Goal: Task Accomplishment & Management: Use online tool/utility

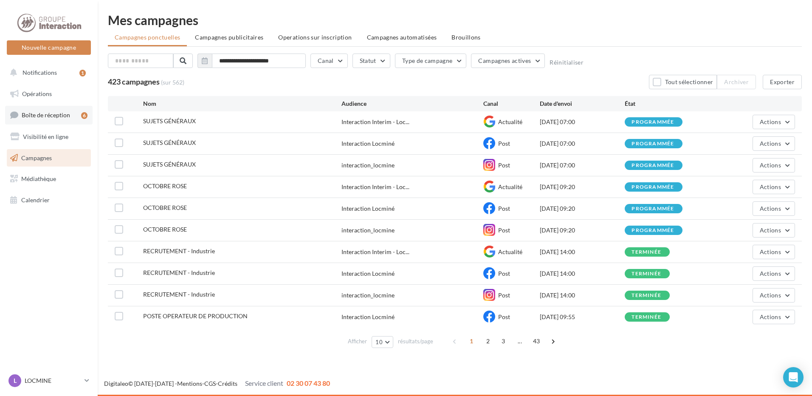
click at [49, 116] on span "Boîte de réception" at bounding box center [46, 114] width 48 height 7
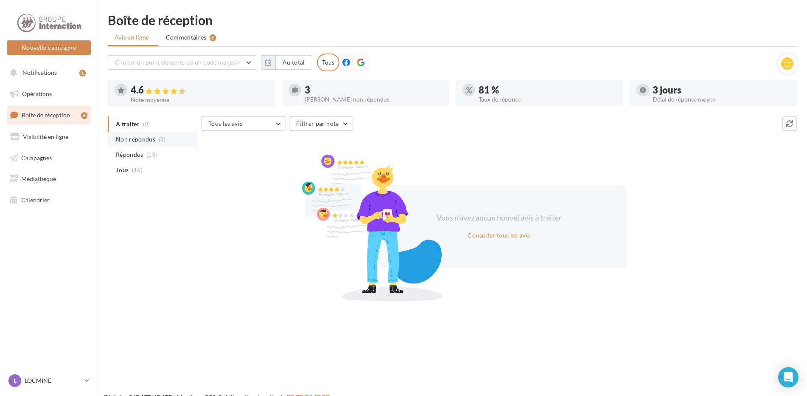
click at [149, 142] on span "Non répondus" at bounding box center [135, 139] width 39 height 8
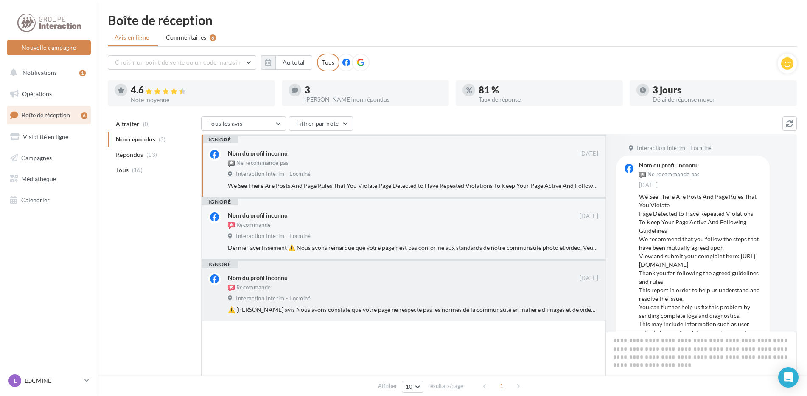
click at [339, 295] on div "Interaction Interim - Locminé" at bounding box center [413, 299] width 371 height 9
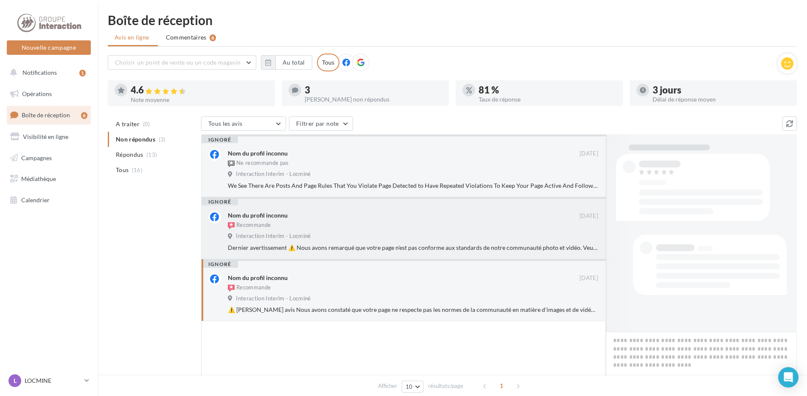
click at [349, 243] on div "Nom du profil inconnu Recommande 25/01/2024 Interaction Interim - Locminé Derni…" at bounding box center [413, 231] width 371 height 41
click at [351, 178] on div "Interaction Interim - Locminé" at bounding box center [413, 174] width 371 height 9
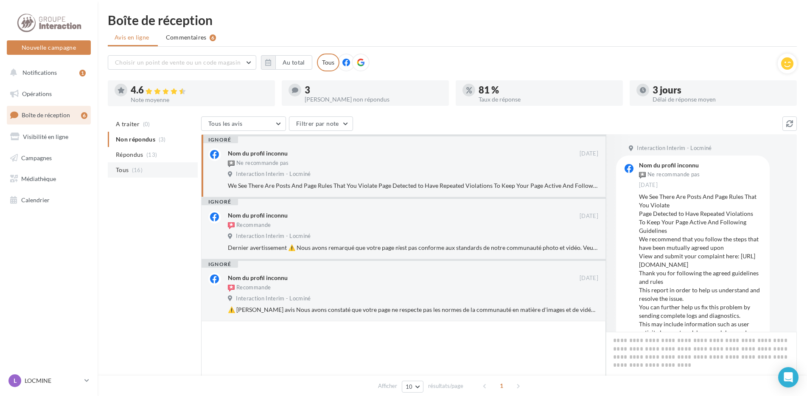
click at [137, 171] on span "(16)" at bounding box center [137, 169] width 11 height 7
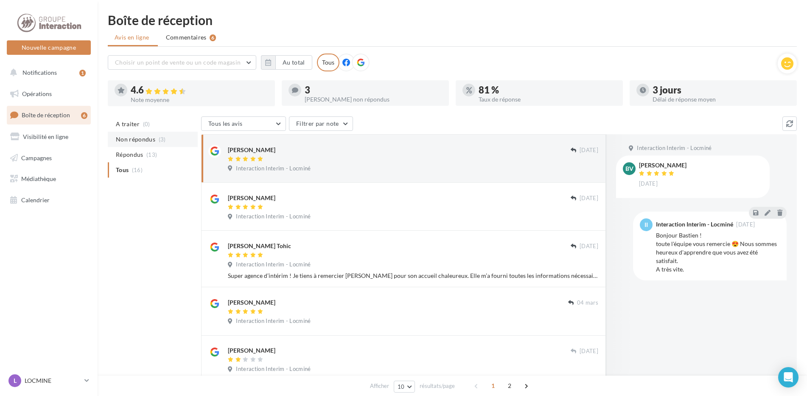
click at [127, 141] on span "Non répondus" at bounding box center [135, 139] width 39 height 8
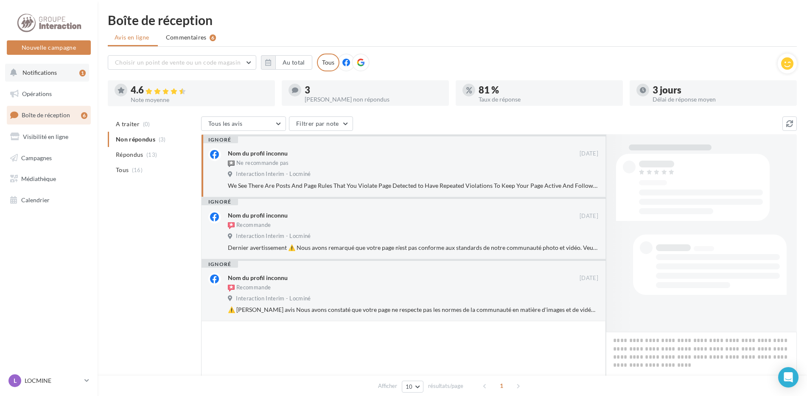
click at [51, 74] on span "Notifications" at bounding box center [39, 72] width 34 height 7
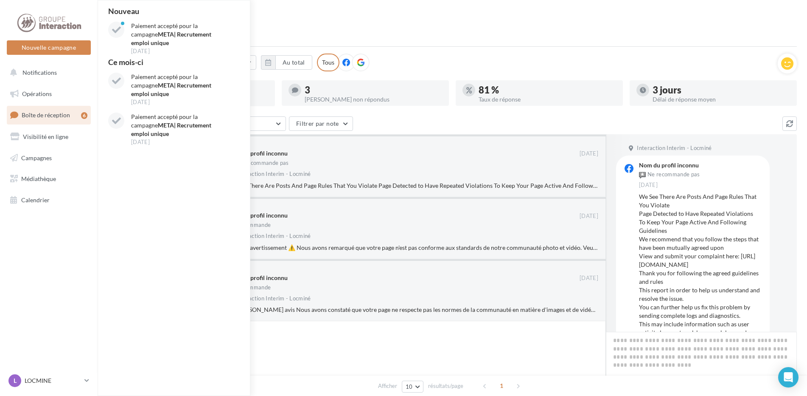
click at [465, 43] on ul "Avis en ligne Commentaires 6" at bounding box center [452, 38] width 689 height 17
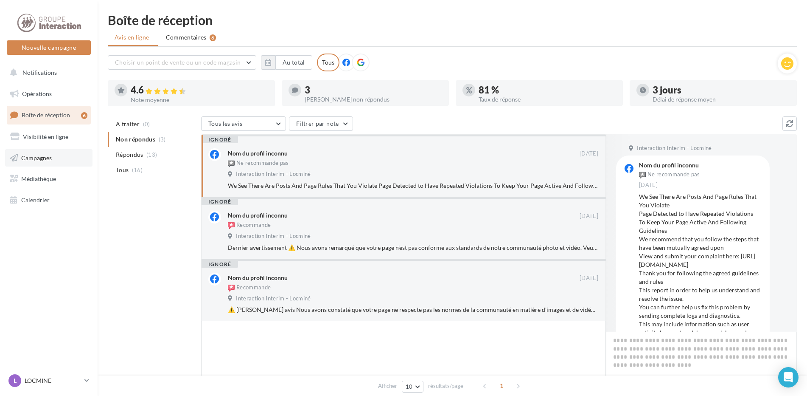
click at [45, 159] on span "Campagnes" at bounding box center [36, 157] width 31 height 7
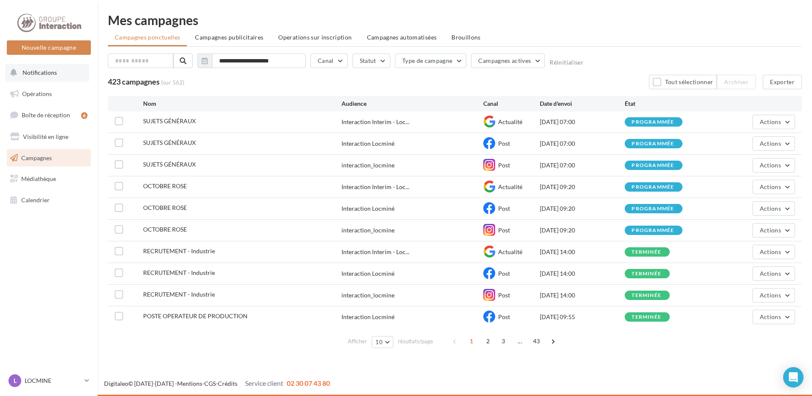
click at [41, 75] on span "Notifications" at bounding box center [39, 72] width 34 height 7
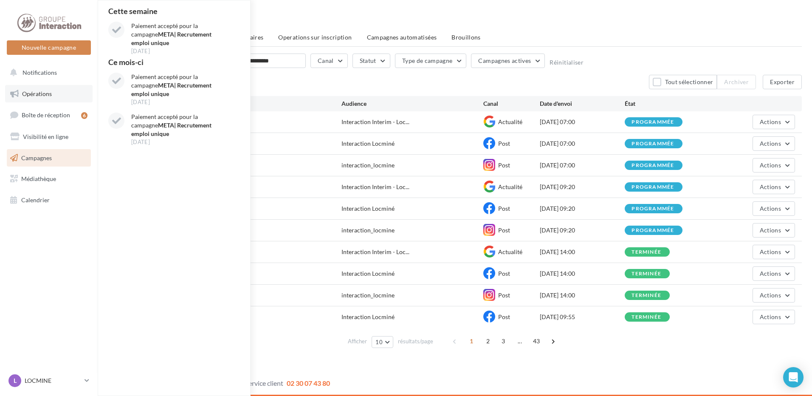
click at [42, 95] on span "Opérations" at bounding box center [37, 93] width 30 height 7
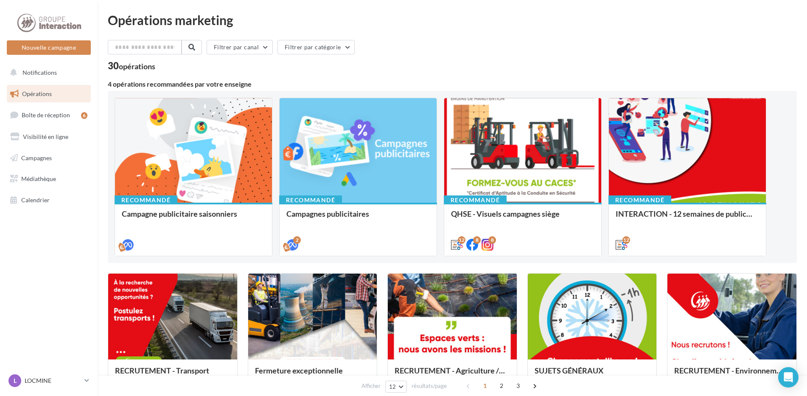
click at [638, 31] on div "Opérations marketing Filtrer par canal Filtrer par catégorie 30 opérations 4 op…" at bounding box center [452, 377] width 689 height 726
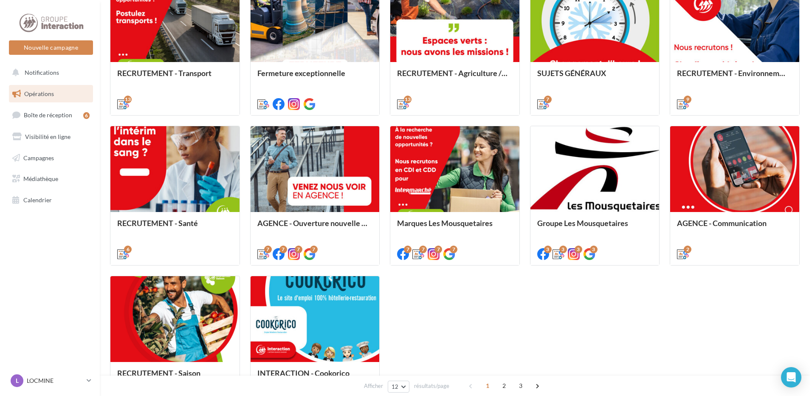
scroll to position [387, 0]
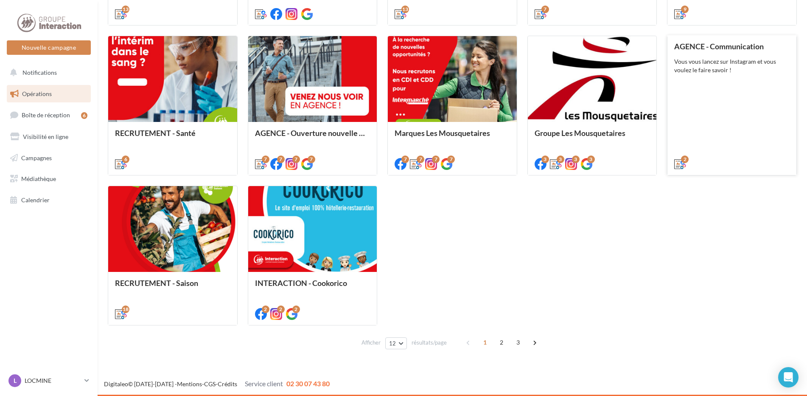
click at [723, 97] on div "AGENCE - Communication Vous vous lancez sur Instagram et vous voulez le faire s…" at bounding box center [732, 104] width 115 height 125
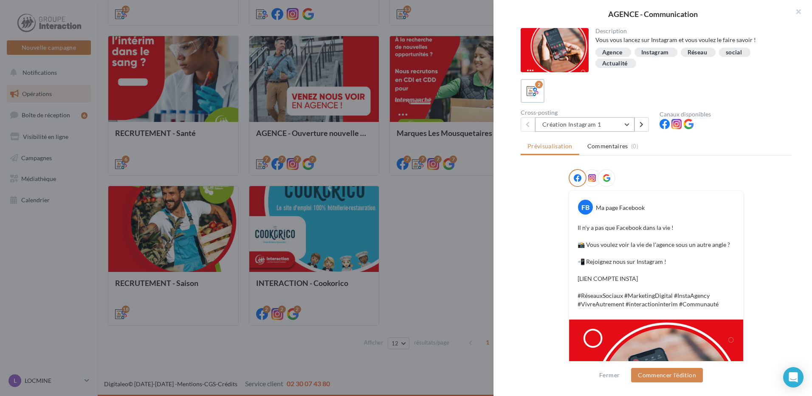
click at [631, 127] on button "Création Instagram 1" at bounding box center [584, 124] width 99 height 14
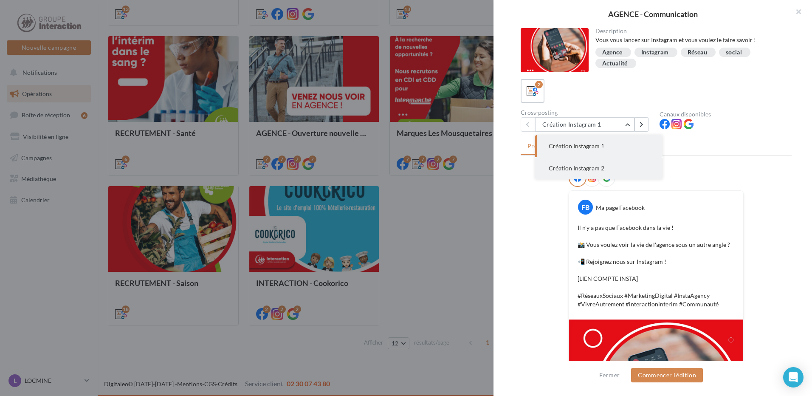
click at [603, 165] on button "Création Instagram 2" at bounding box center [598, 168] width 127 height 22
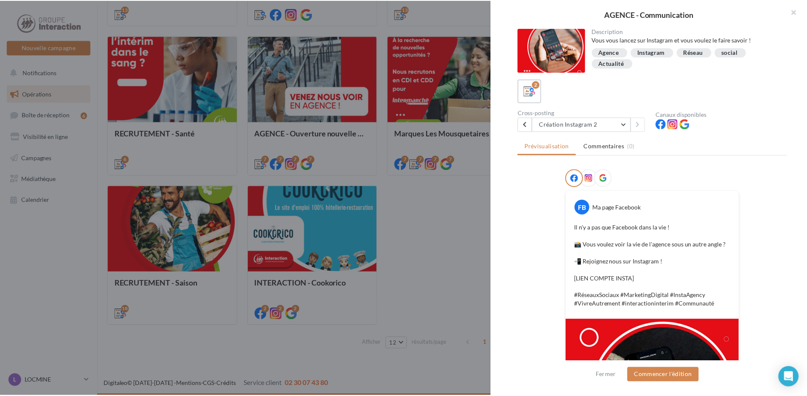
scroll to position [136, 0]
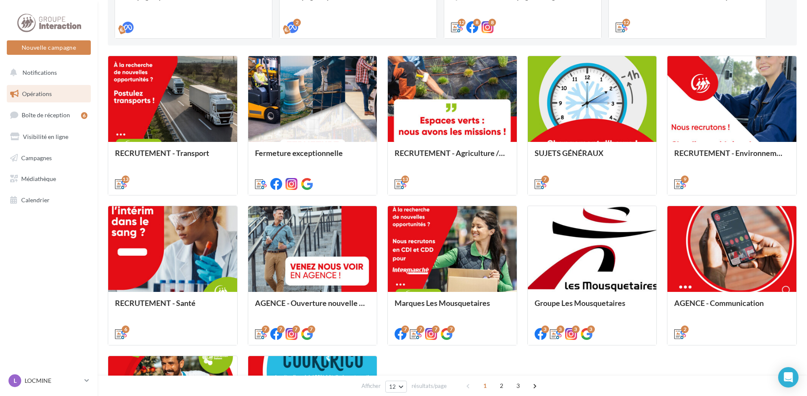
scroll to position [90, 0]
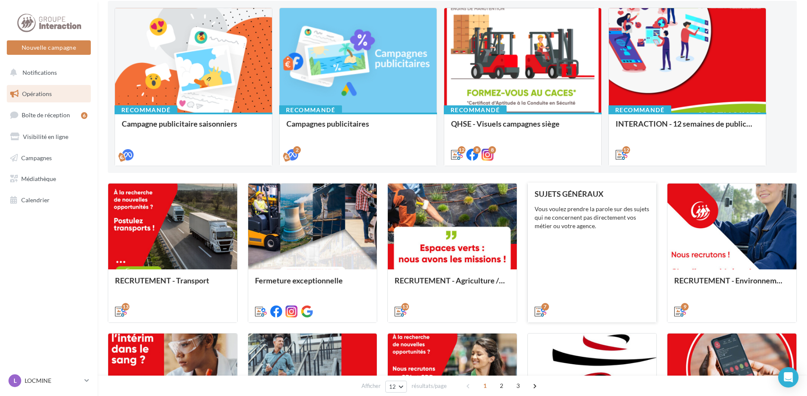
click at [607, 247] on div "SUJETS GÉNÉRAUX Vous voulez prendre la parole sur des sujets qui ne concernent …" at bounding box center [592, 251] width 115 height 125
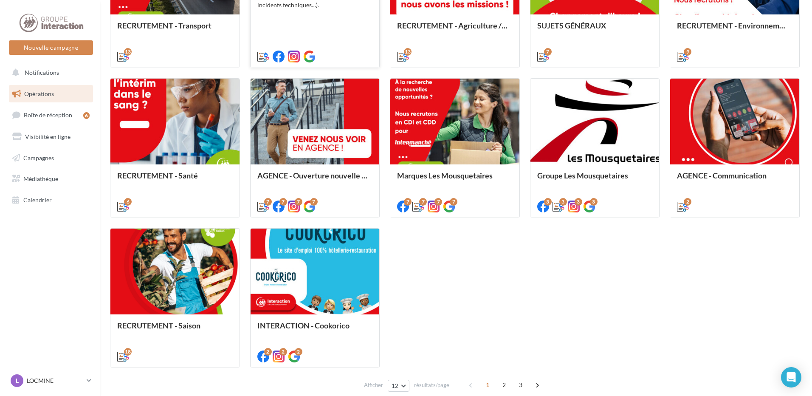
scroll to position [387, 0]
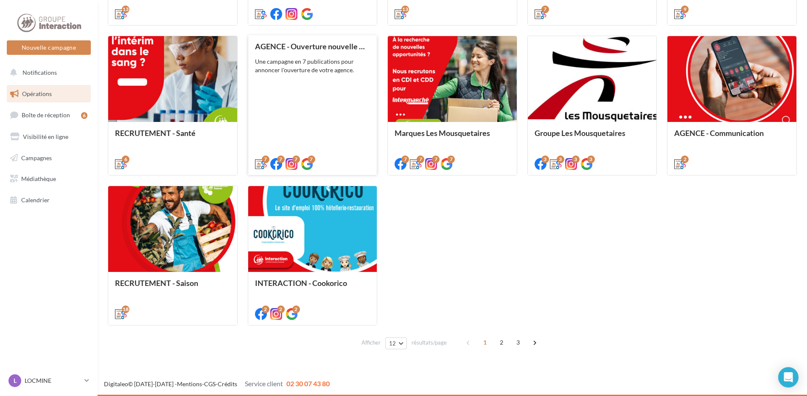
click at [310, 112] on div "AGENCE - Ouverture nouvelle agence Une campagne en 7 publications pour annoncer…" at bounding box center [312, 104] width 115 height 125
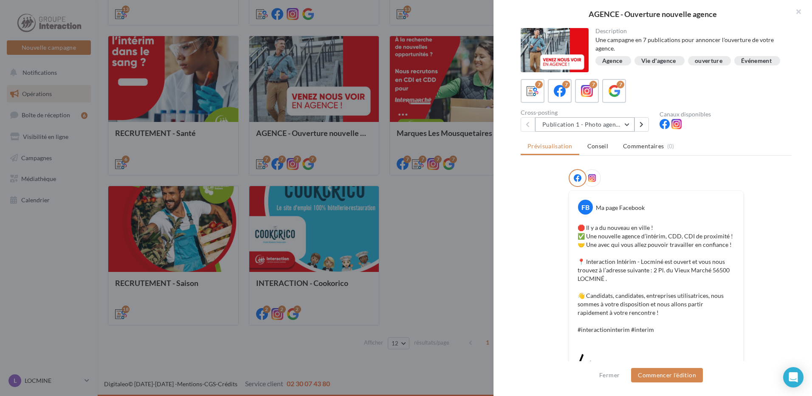
click at [629, 132] on button "Publication 1 - Photo agence" at bounding box center [584, 124] width 99 height 14
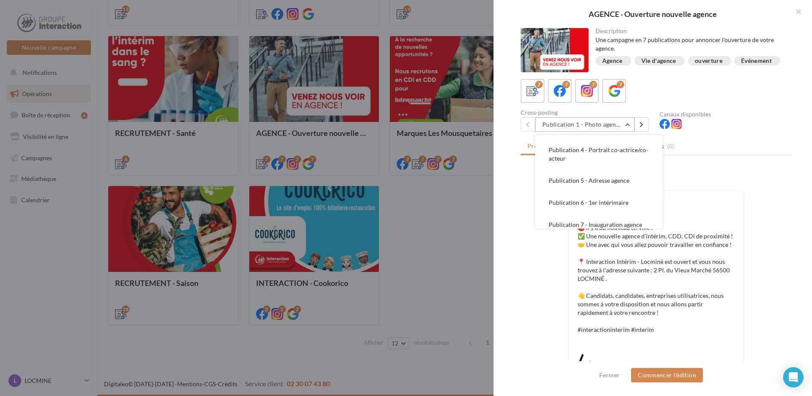
scroll to position [78, 0]
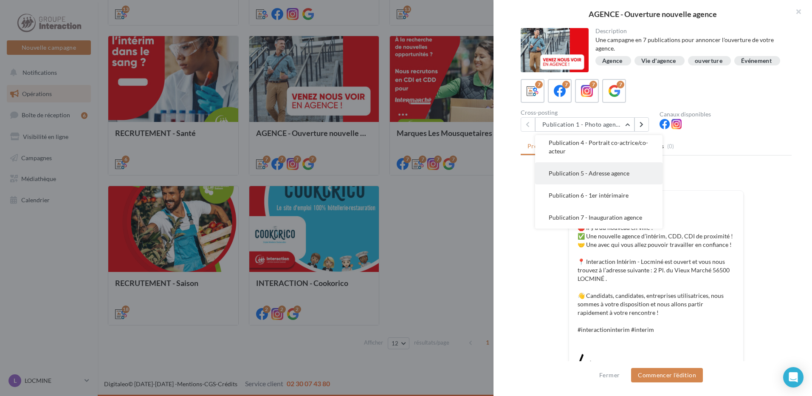
click at [632, 180] on button "Publication 5 - Adresse agence" at bounding box center [598, 173] width 127 height 22
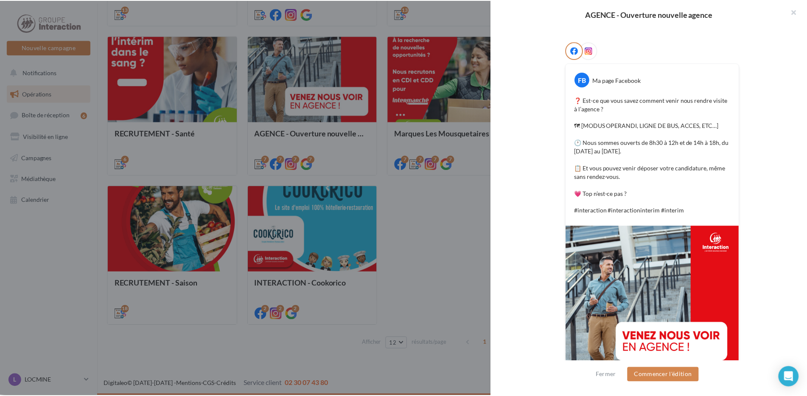
scroll to position [176, 0]
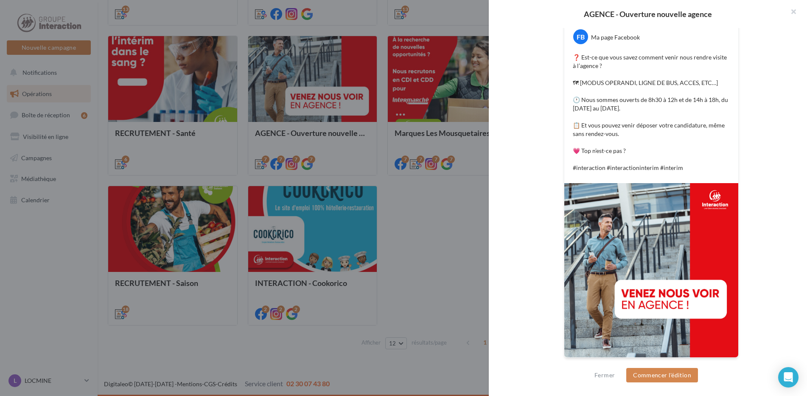
click at [426, 236] on div at bounding box center [403, 198] width 807 height 396
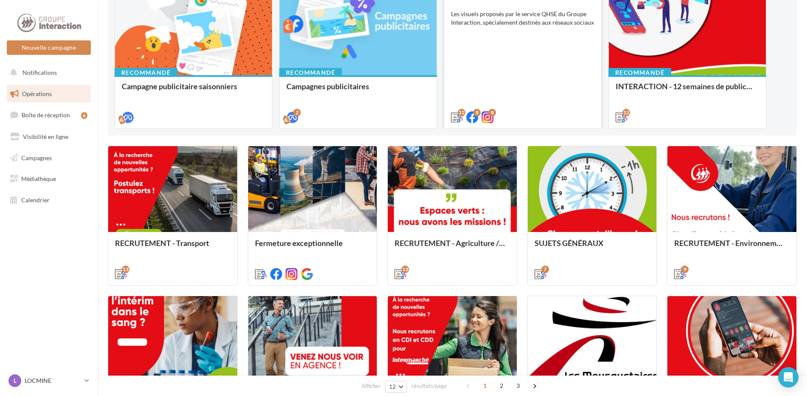
scroll to position [255, 0]
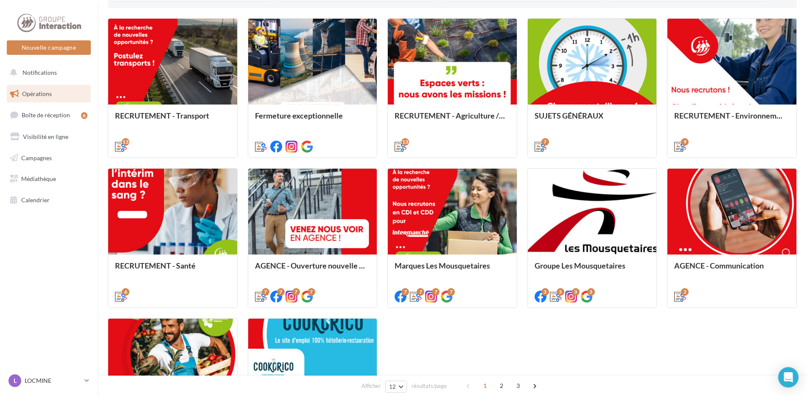
click at [468, 330] on div "RECRUTEMENT - Transport Communiquer sur les missions disponibles du secteur Tra…" at bounding box center [452, 237] width 689 height 439
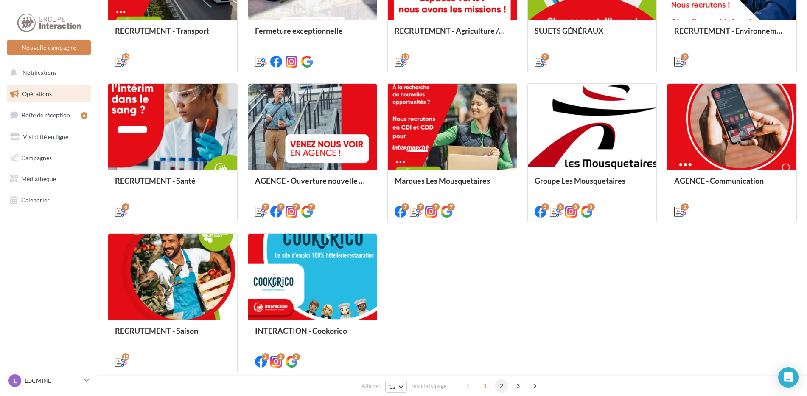
click at [500, 385] on span "2" at bounding box center [502, 386] width 14 height 14
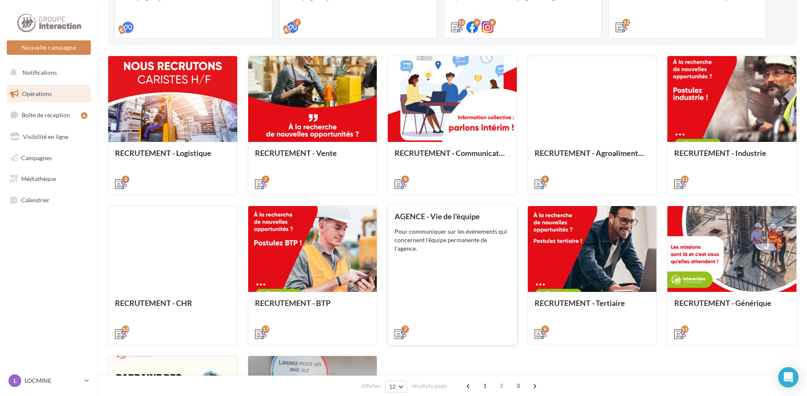
scroll to position [260, 0]
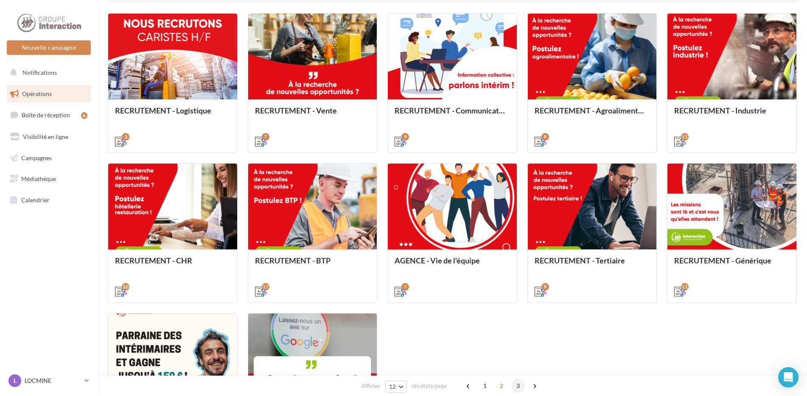
click at [517, 388] on span "3" at bounding box center [519, 386] width 14 height 14
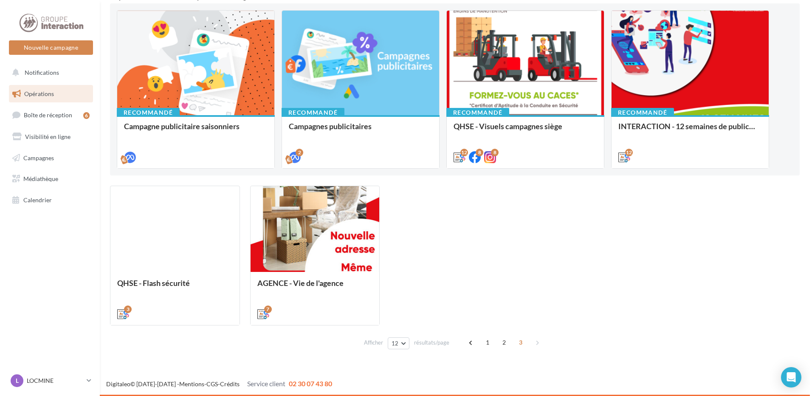
scroll to position [45, 0]
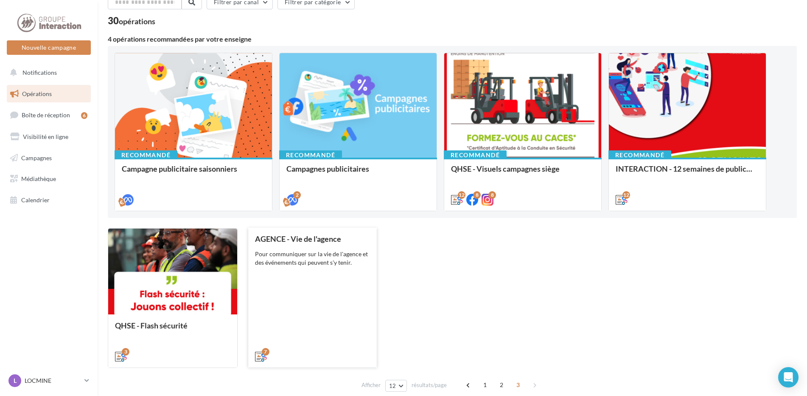
click at [348, 304] on div "AGENCE - Vie de l'agence Pour communiquer sur la vie de l'agence et des événeme…" at bounding box center [312, 296] width 115 height 125
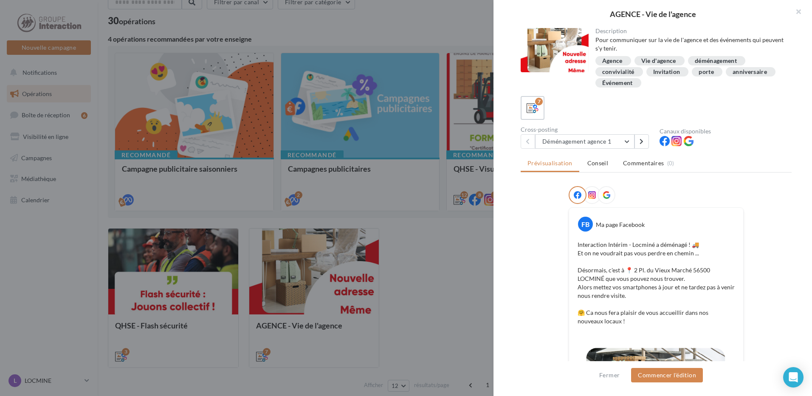
click at [607, 296] on p "Interaction Intérim - Locminé a déménagé ! 🚚 Et on ne voudrait pas vous perdre …" at bounding box center [655, 282] width 157 height 85
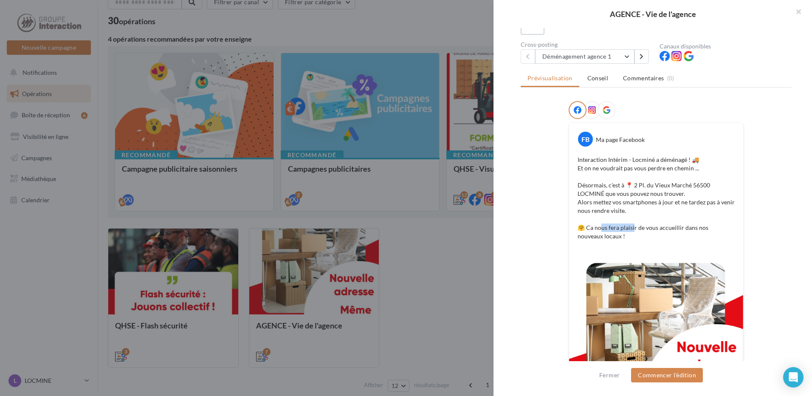
drag, startPoint x: 600, startPoint y: 227, endPoint x: 632, endPoint y: 227, distance: 31.8
click at [632, 227] on p "Interaction Intérim - Locminé a déménagé ! 🚚 Et on ne voudrait pas vous perdre …" at bounding box center [655, 197] width 157 height 85
drag, startPoint x: 632, startPoint y: 227, endPoint x: 669, endPoint y: 224, distance: 37.4
click at [669, 224] on p "Interaction Intérim - Locminé a déménagé ! 🚚 Et on ne voudrait pas vous perdre …" at bounding box center [655, 197] width 157 height 85
click at [712, 229] on p "Interaction Intérim - Locminé a déménagé ! 🚚 Et on ne voudrait pas vous perdre …" at bounding box center [655, 197] width 157 height 85
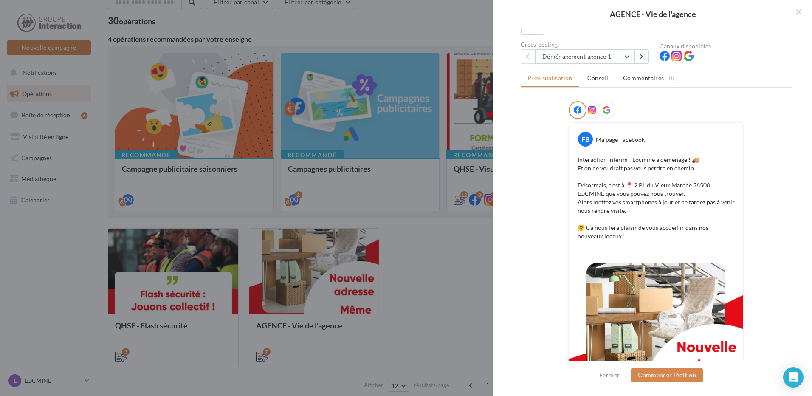
click at [721, 229] on p "Interaction Intérim - Locminé a déménagé ! 🚚 Et on ne voudrait pas vous perdre …" at bounding box center [655, 197] width 157 height 85
click at [647, 234] on p "Interaction Intérim - Locminé a déménagé ! 🚚 Et on ne voudrait pas vous perdre …" at bounding box center [655, 197] width 157 height 85
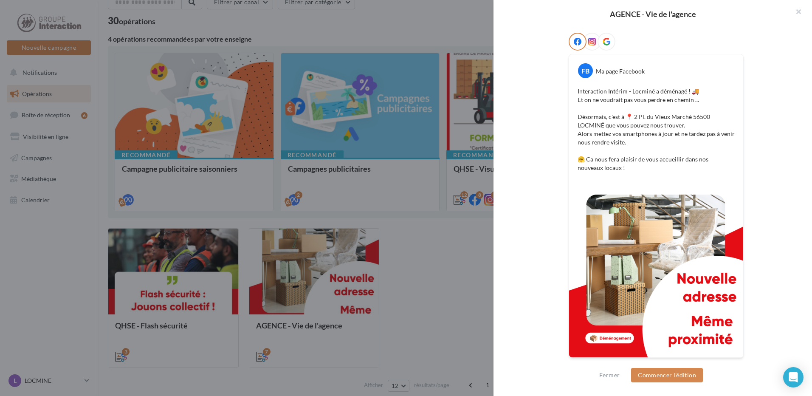
click at [699, 278] on img at bounding box center [656, 270] width 174 height 174
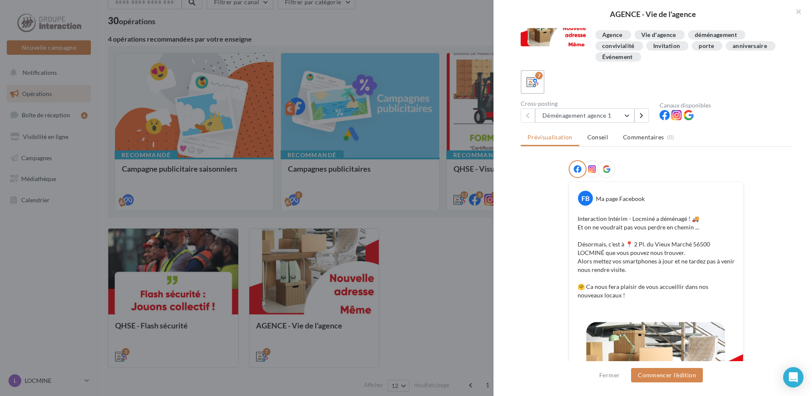
scroll to position [0, 0]
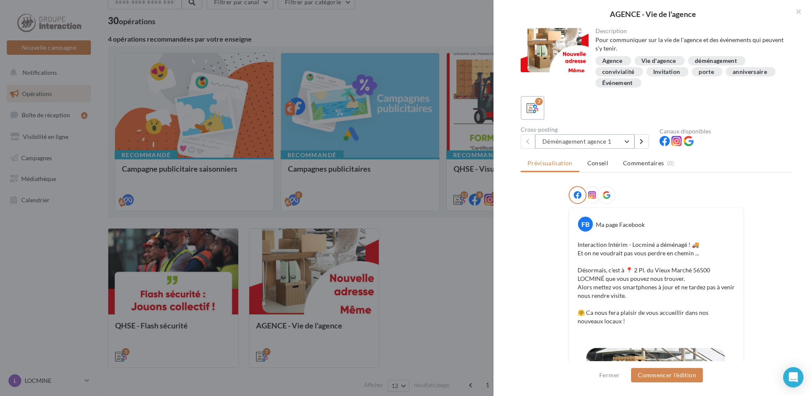
click at [625, 139] on button "Déménagement agence 1" at bounding box center [584, 141] width 99 height 14
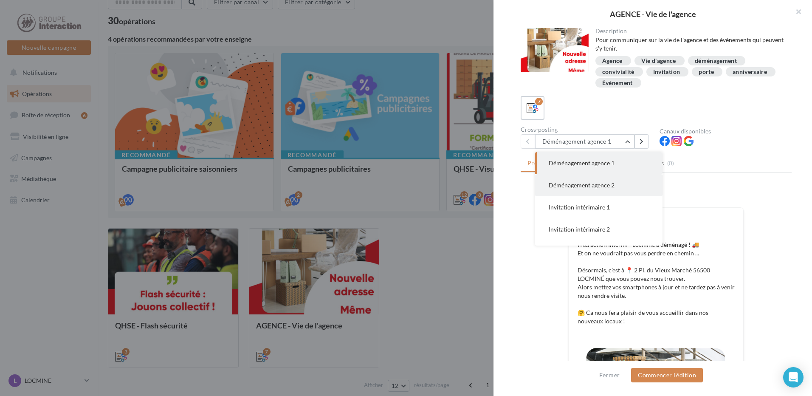
click at [626, 189] on button "Déménagement agence 2" at bounding box center [598, 185] width 127 height 22
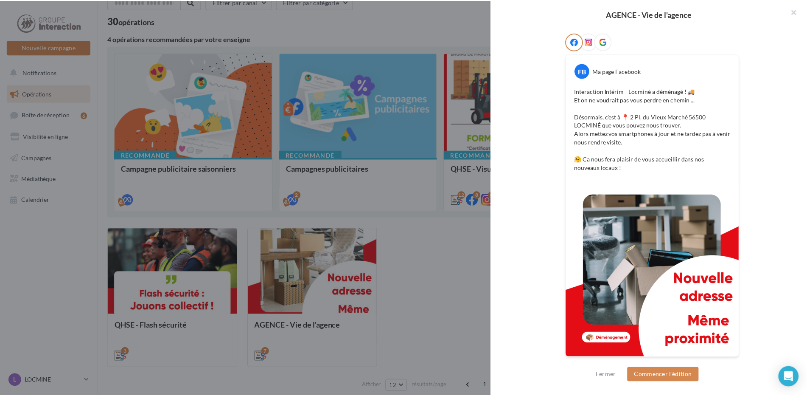
scroll to position [68, 0]
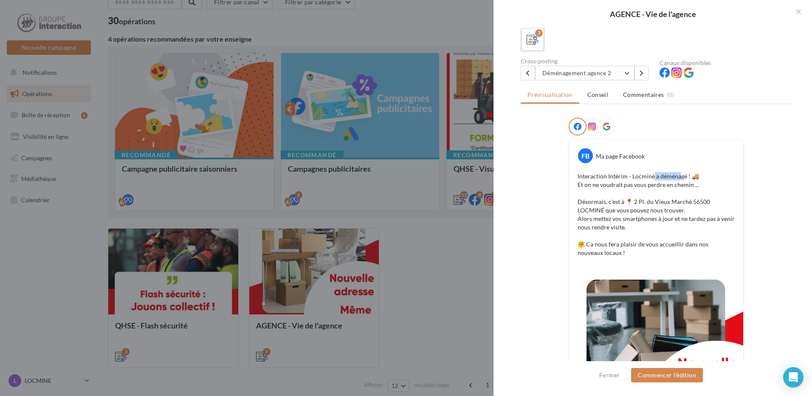
drag, startPoint x: 648, startPoint y: 177, endPoint x: 677, endPoint y: 177, distance: 28.9
click at [677, 177] on p "Interaction Intérim - Locminé a déménagé ! 🚚 Et on ne voudrait pas vous perdre …" at bounding box center [655, 214] width 157 height 85
drag, startPoint x: 588, startPoint y: 186, endPoint x: 690, endPoint y: 186, distance: 102.3
click at [690, 186] on p "Interaction Intérim - Locminé a déménagé ! 🚚 Et on ne voudrait pas vous perdre …" at bounding box center [655, 214] width 157 height 85
drag, startPoint x: 624, startPoint y: 243, endPoint x: 732, endPoint y: 248, distance: 108.4
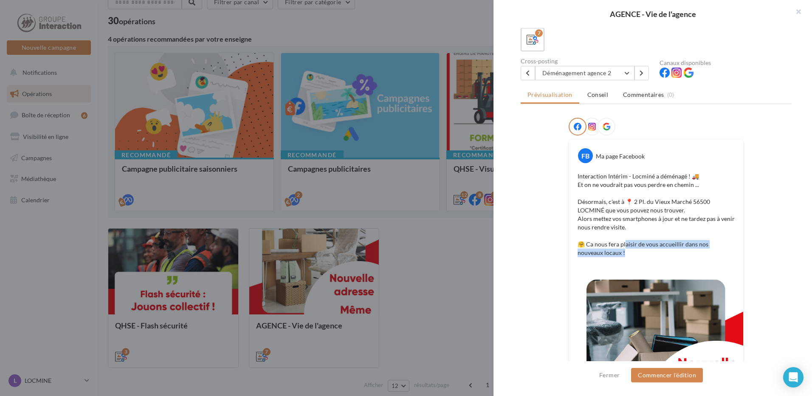
click at [732, 248] on div "Interaction Intérim - Locminé a déménagé ! 🚚 Et on ne voudrait pas vous perdre …" at bounding box center [656, 214] width 170 height 89
click at [443, 266] on div at bounding box center [406, 198] width 812 height 396
